Goal: Information Seeking & Learning: Learn about a topic

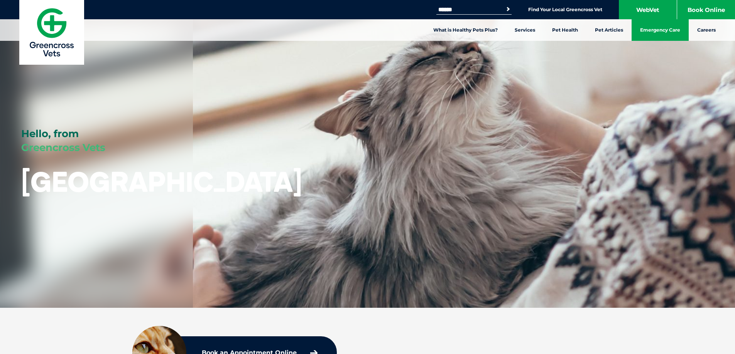
click at [657, 32] on link "Emergency Care" at bounding box center [659, 30] width 57 height 22
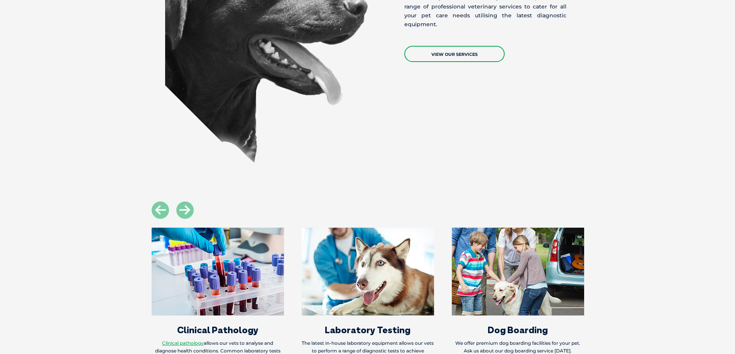
scroll to position [686, 0]
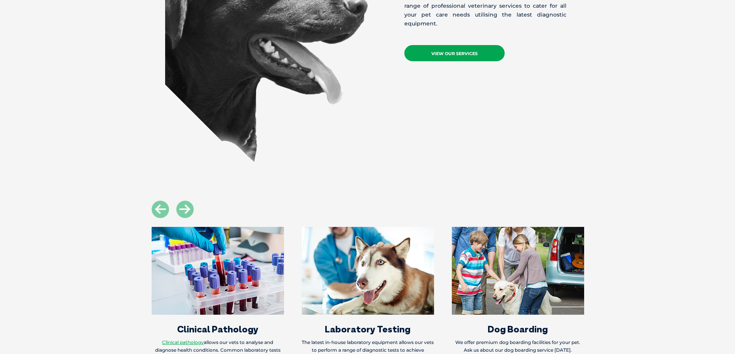
click at [461, 45] on link "View Our Services" at bounding box center [454, 53] width 100 height 16
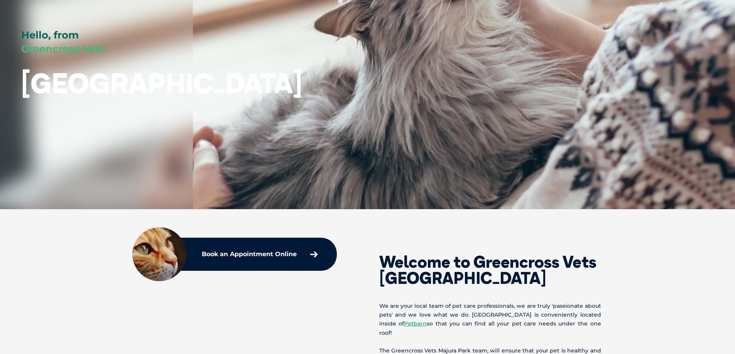
scroll to position [0, 0]
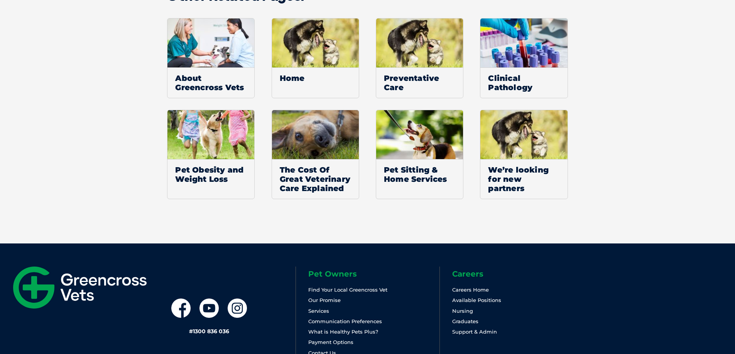
scroll to position [669, 0]
